Goal: Find specific page/section: Find specific page/section

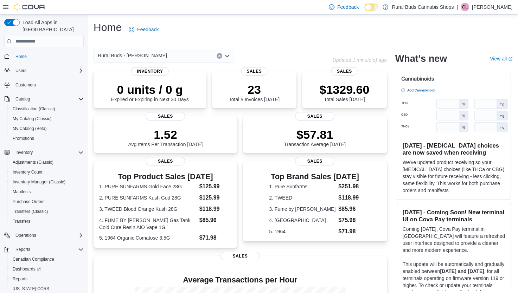
click at [228, 56] on icon "Open list of options" at bounding box center [227, 55] width 4 height 2
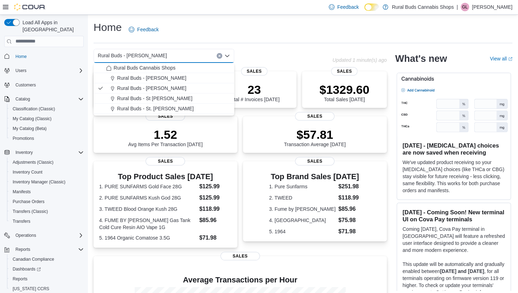
click at [267, 24] on div "Home Feedback" at bounding box center [302, 29] width 419 height 18
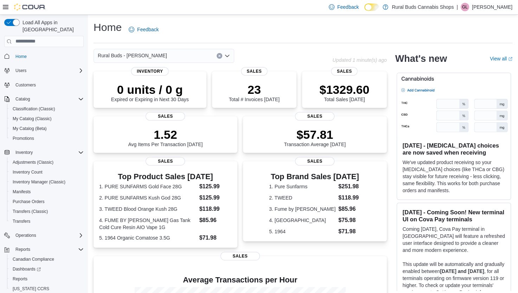
click at [226, 56] on icon "Open list of options" at bounding box center [227, 55] width 4 height 2
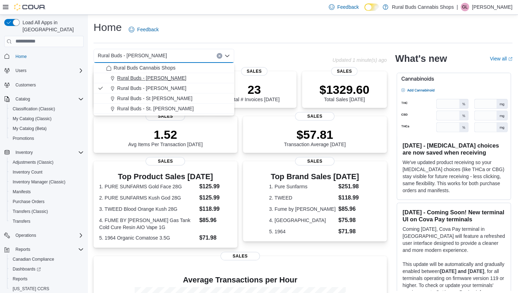
click at [153, 79] on span "Rural Buds - [PERSON_NAME]" at bounding box center [151, 78] width 69 height 7
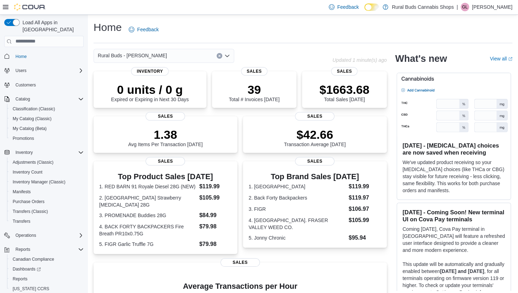
click at [228, 56] on icon "Open list of options" at bounding box center [227, 55] width 4 height 2
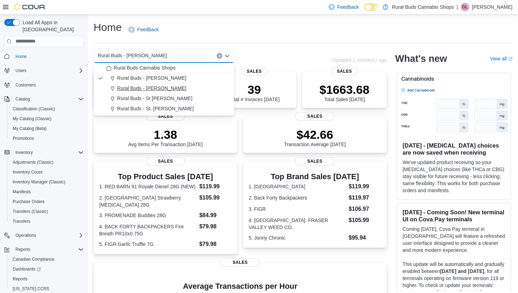
click at [152, 87] on span "Rural Buds - [PERSON_NAME]" at bounding box center [151, 88] width 69 height 7
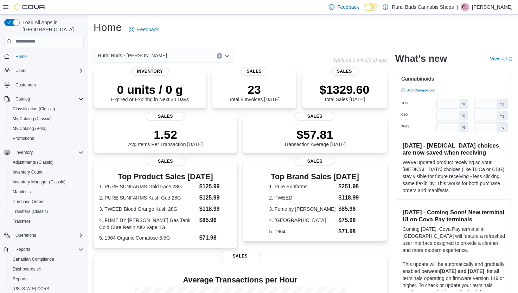
click at [228, 56] on icon "Open list of options" at bounding box center [227, 55] width 4 height 2
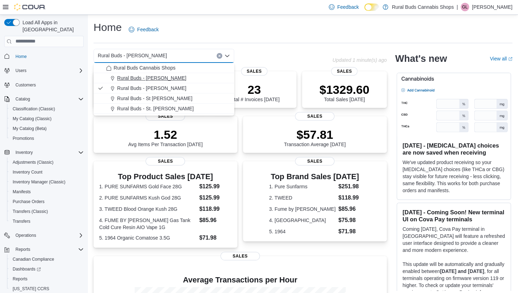
click at [158, 79] on span "Rural Buds - [PERSON_NAME]" at bounding box center [151, 78] width 69 height 7
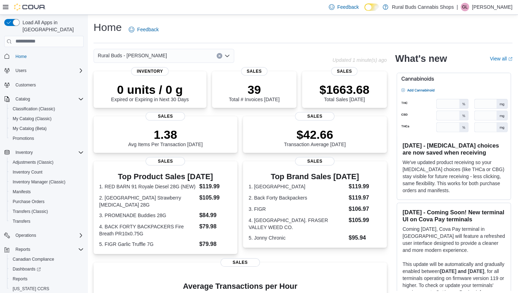
click at [227, 56] on icon "Open list of options" at bounding box center [227, 55] width 4 height 2
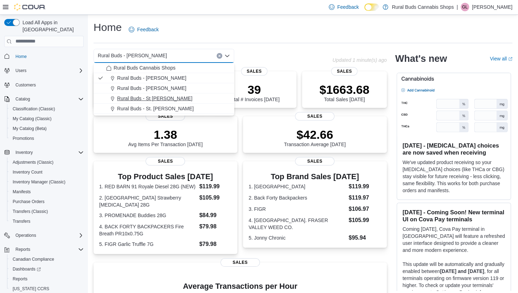
click at [156, 99] on span "Rural Buds - St [PERSON_NAME]" at bounding box center [154, 98] width 75 height 7
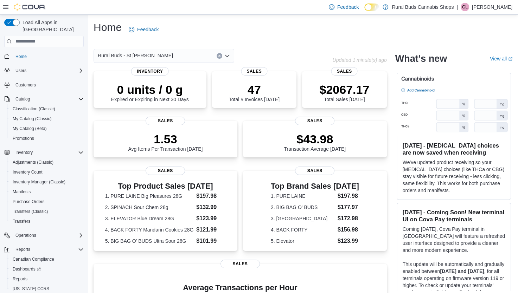
drag, startPoint x: 226, startPoint y: 56, endPoint x: 217, endPoint y: 61, distance: 10.5
click at [228, 53] on icon "Open list of options" at bounding box center [227, 56] width 6 height 6
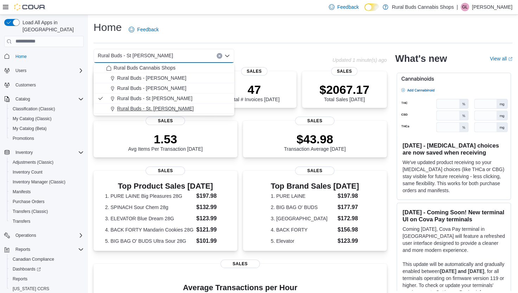
drag, startPoint x: 155, startPoint y: 108, endPoint x: 166, endPoint y: 98, distance: 14.5
click at [155, 107] on span "Rural Buds - St. [PERSON_NAME]" at bounding box center [155, 108] width 77 height 7
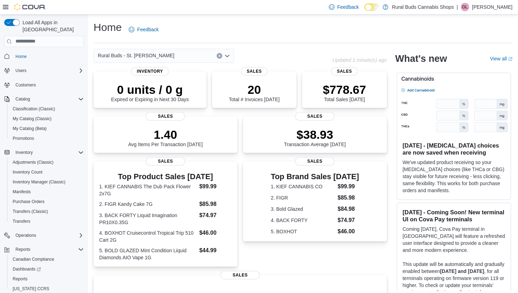
click at [228, 56] on icon "Open list of options" at bounding box center [227, 55] width 4 height 2
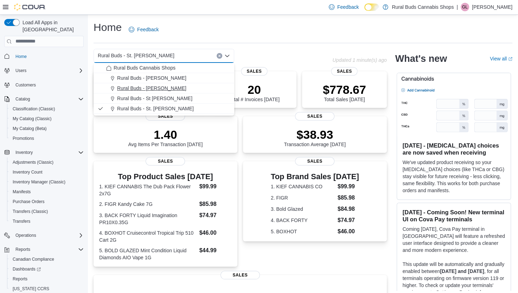
click at [156, 89] on span "Rural Buds - [PERSON_NAME]" at bounding box center [151, 88] width 69 height 7
